Goal: Navigation & Orientation: Find specific page/section

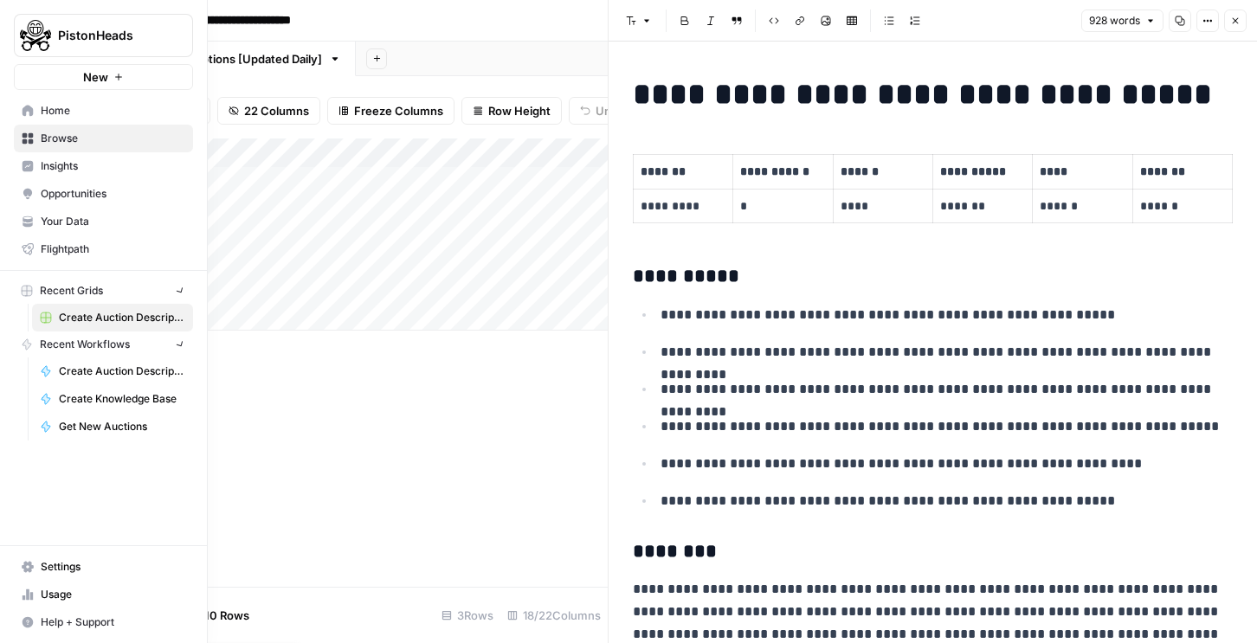
scroll to position [0, 1427]
click at [85, 46] on button "PistonHeads" at bounding box center [103, 35] width 179 height 43
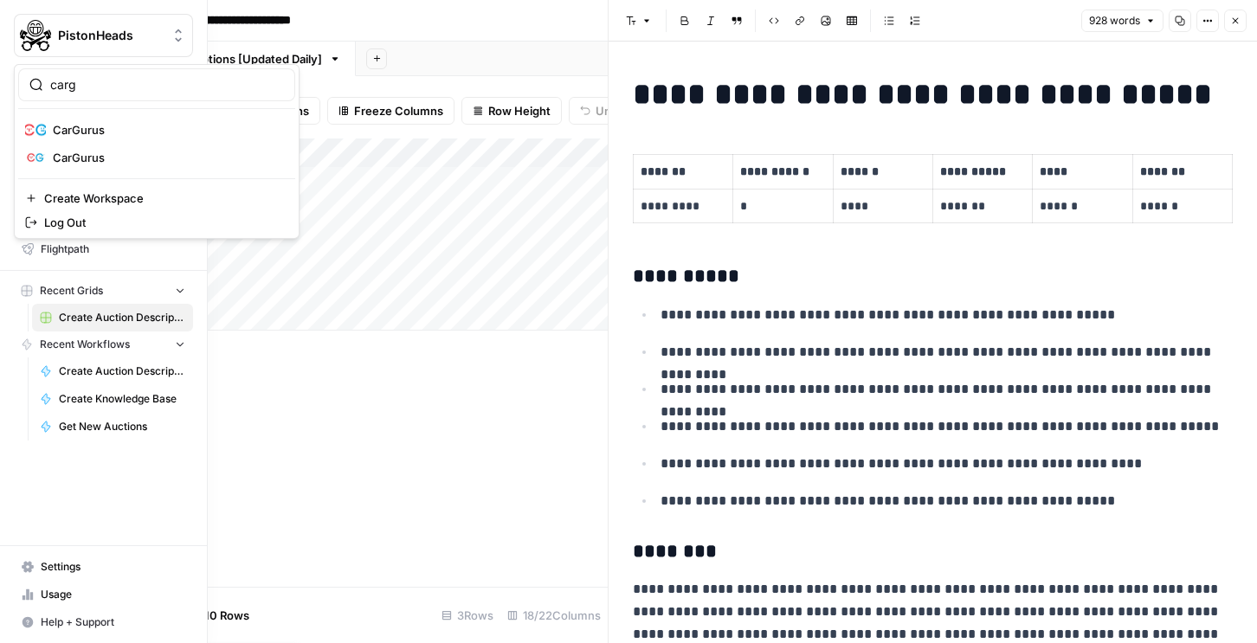
type input "carg"
click at [79, 133] on span "CarGurus" at bounding box center [167, 129] width 229 height 17
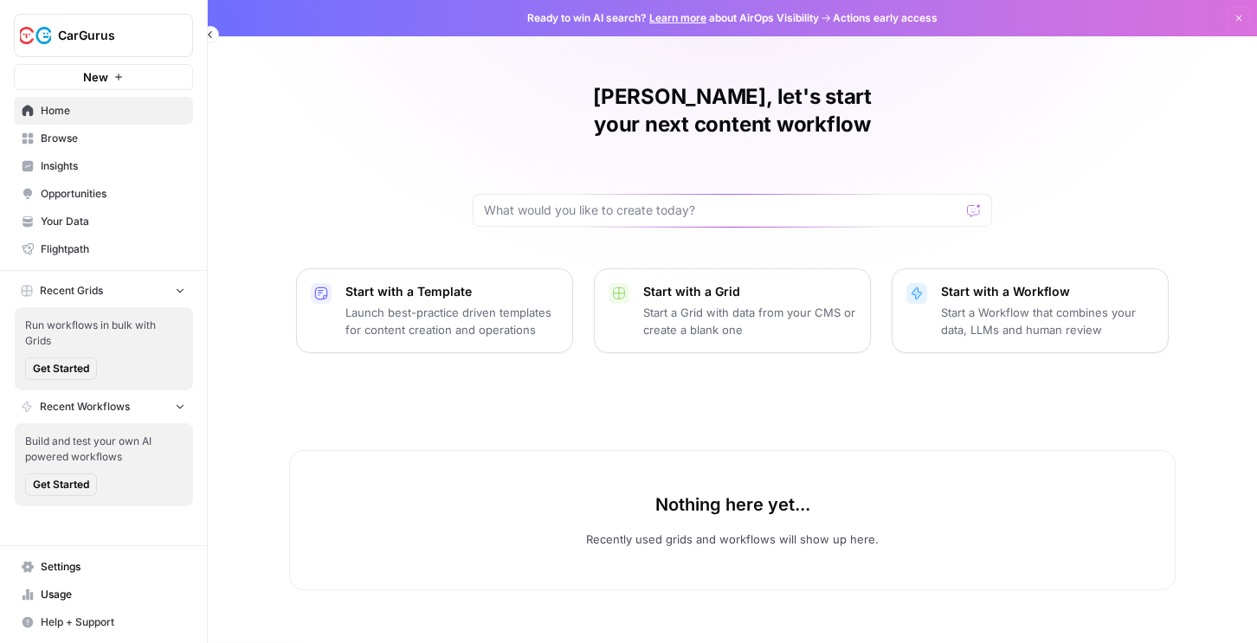
click at [57, 20] on button "CarGurus" at bounding box center [103, 35] width 179 height 43
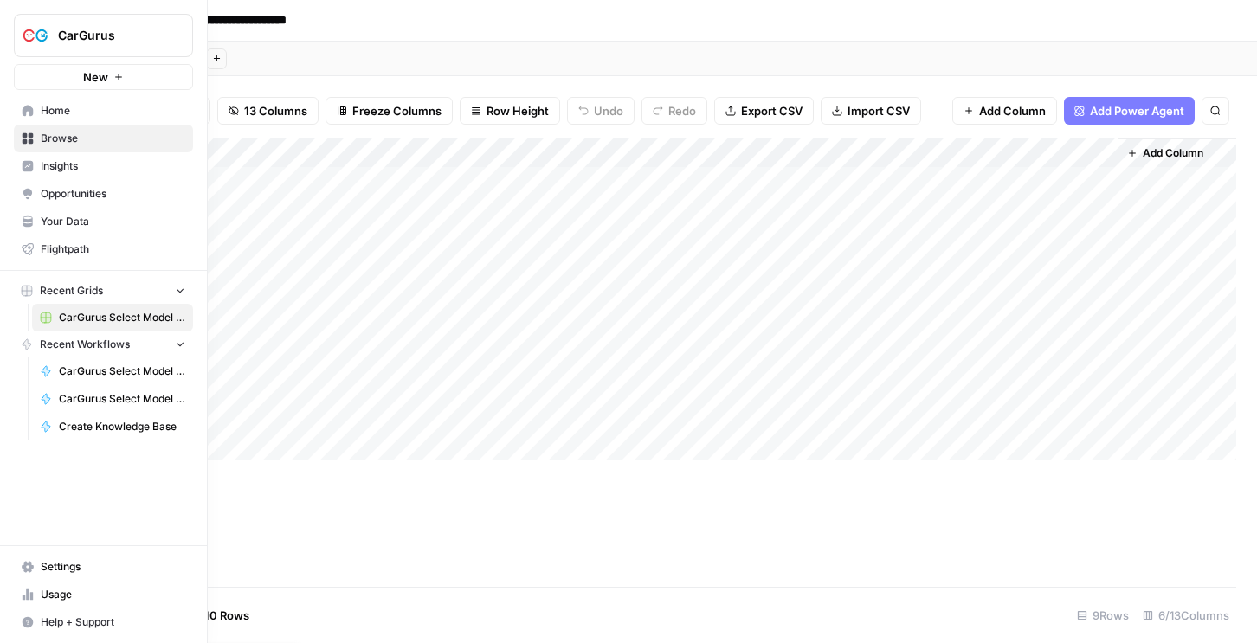
click at [29, 33] on img "Workspace: CarGurus" at bounding box center [35, 35] width 31 height 31
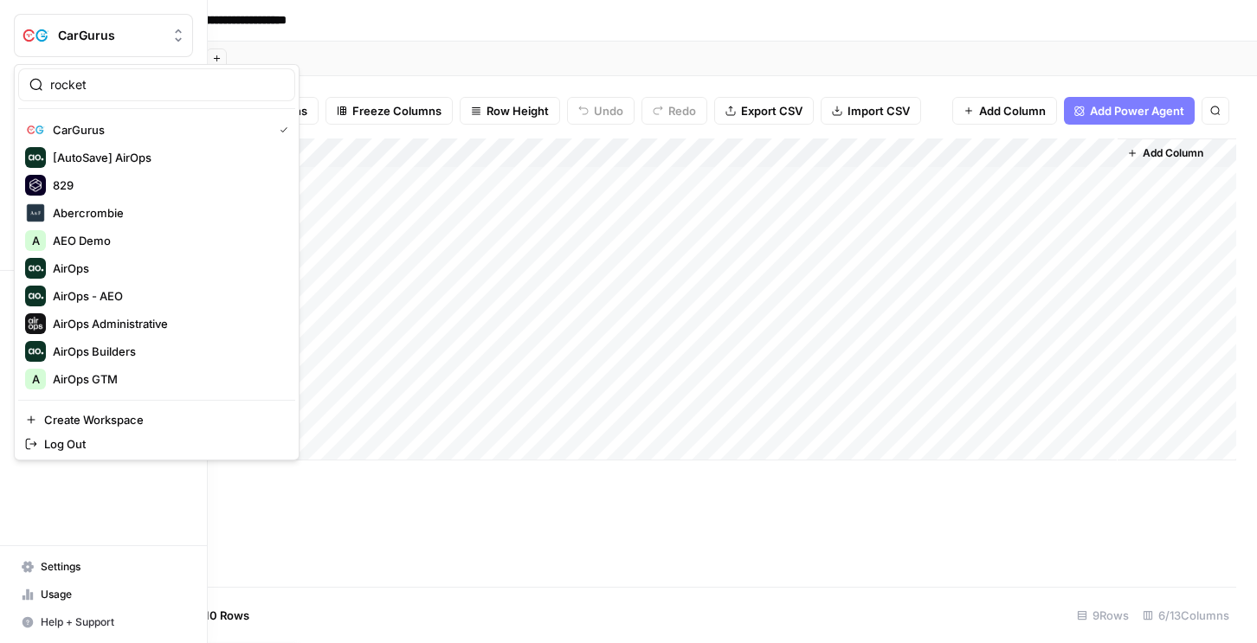
type input "rocket"
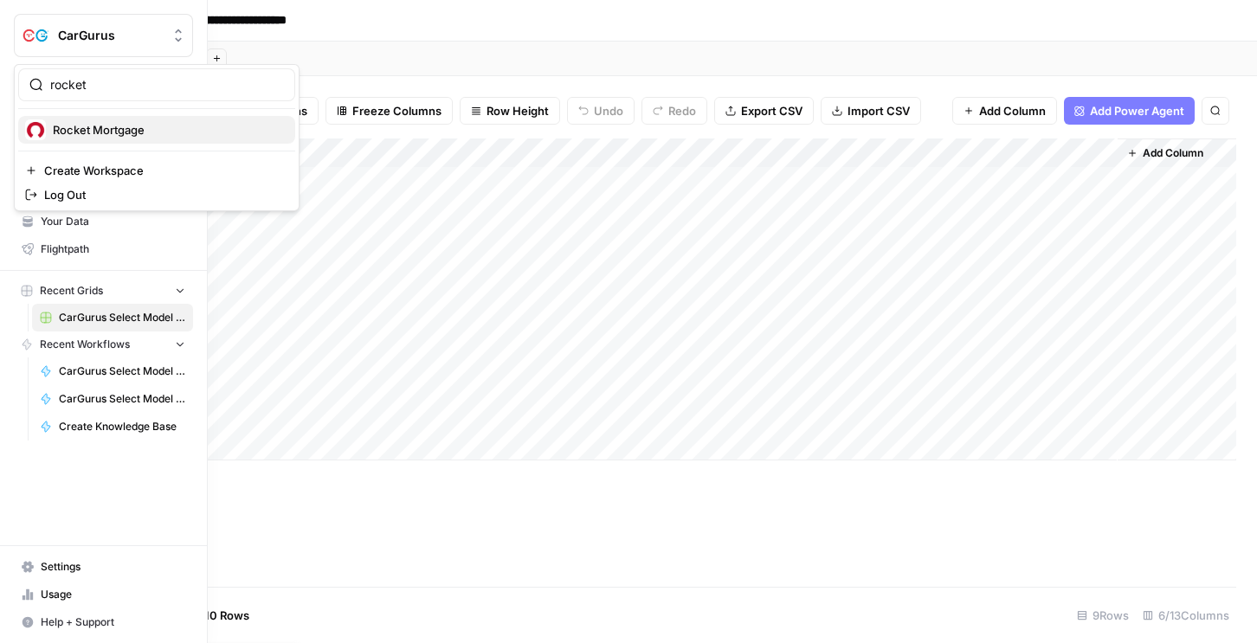
click at [80, 134] on span "Rocket Mortgage" at bounding box center [167, 129] width 229 height 17
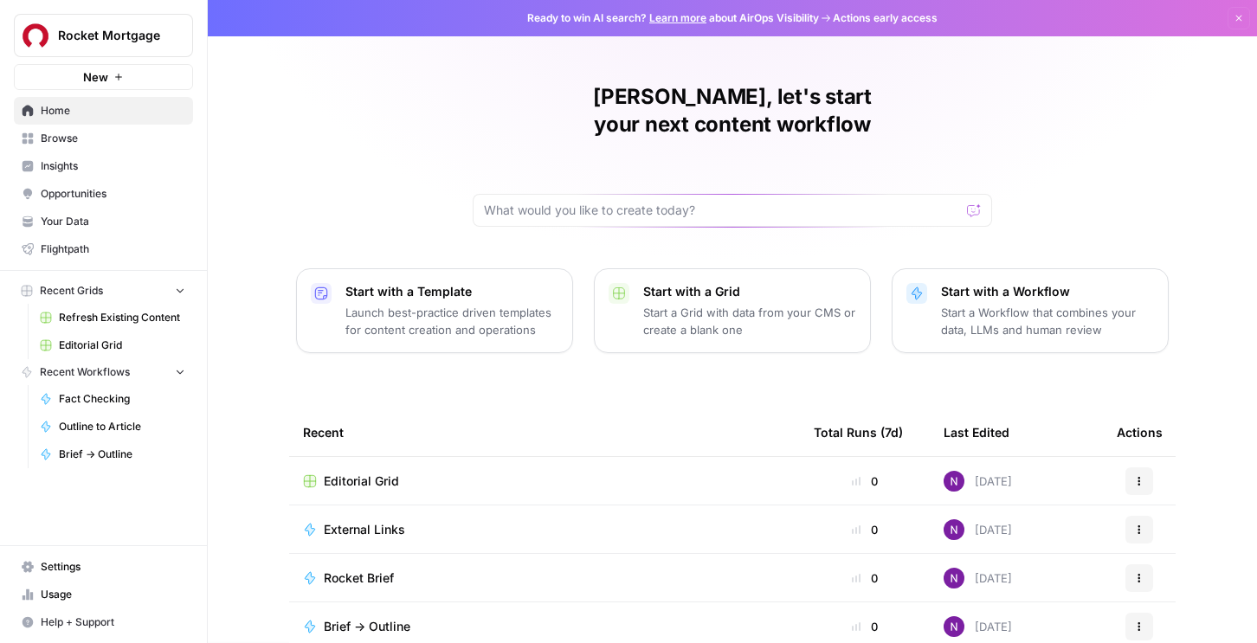
click at [81, 165] on span "Insights" at bounding box center [113, 166] width 145 height 16
